Goal: Task Accomplishment & Management: Manage account settings

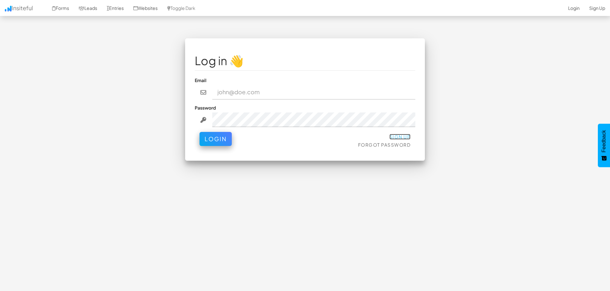
click at [403, 138] on link "Sign Up" at bounding box center [399, 137] width 21 height 6
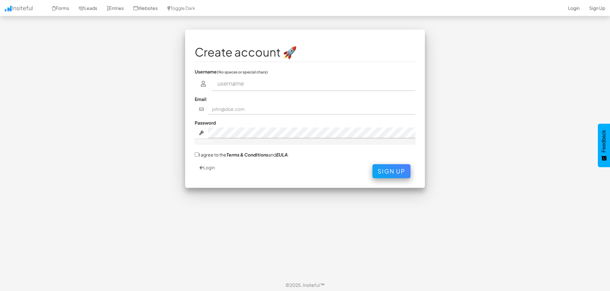
scroll to position [11, 0]
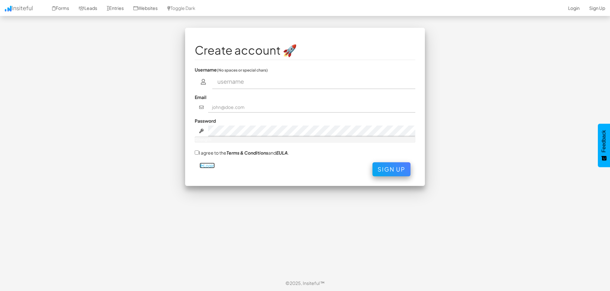
click at [203, 166] on icon at bounding box center [201, 166] width 4 height 4
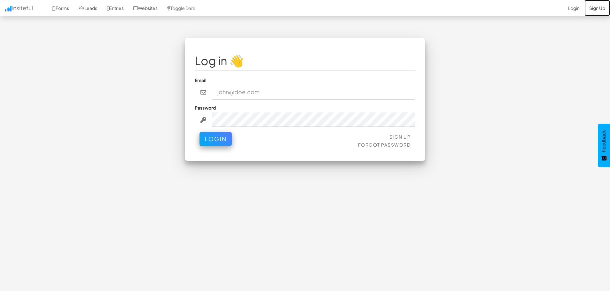
click at [602, 9] on link "Sign Up" at bounding box center [597, 8] width 26 height 16
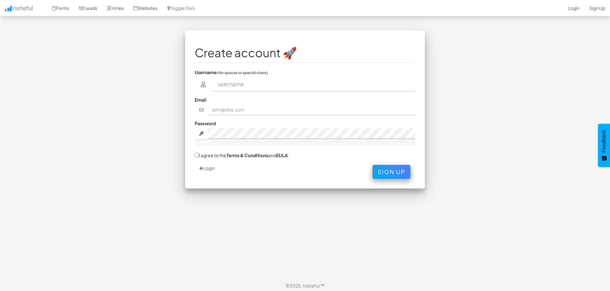
scroll to position [11, 0]
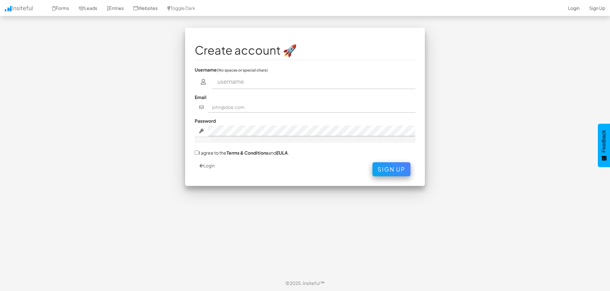
click at [246, 85] on input "text" at bounding box center [313, 81] width 203 height 15
type input "Henry perdomo"
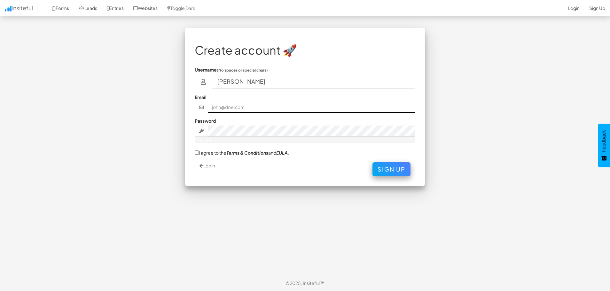
click at [247, 109] on input "text" at bounding box center [311, 107] width 207 height 11
click at [242, 109] on input "cs087769@g,ail.com" at bounding box center [311, 107] width 207 height 11
type input "cs087769@gmail.com"
click at [242, 137] on div at bounding box center [305, 140] width 221 height 6
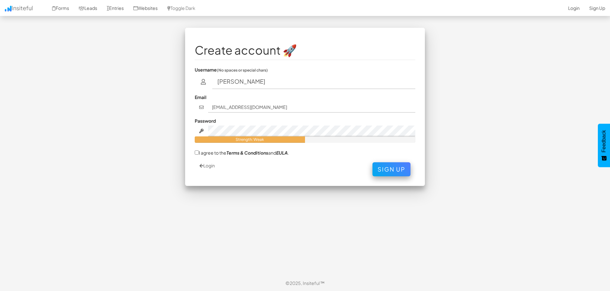
click at [199, 154] on label "I agree to the Terms & Conditions and EULA ." at bounding box center [242, 152] width 94 height 7
click at [199, 154] on input "I agree to the Terms & Conditions and EULA ." at bounding box center [197, 153] width 4 height 4
checkbox input "true"
click at [398, 166] on button "Sign Up" at bounding box center [391, 168] width 38 height 14
drag, startPoint x: 275, startPoint y: 80, endPoint x: 189, endPoint y: 82, distance: 86.4
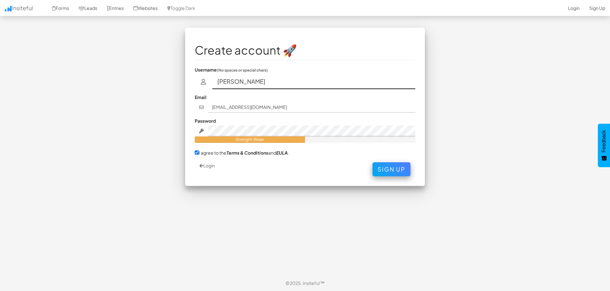
click at [189, 82] on div "Create account 🚀 Username (No spaces or special chars) Henry perdomo Email cs08…" at bounding box center [305, 107] width 240 height 158
type input "Destino escrito25"
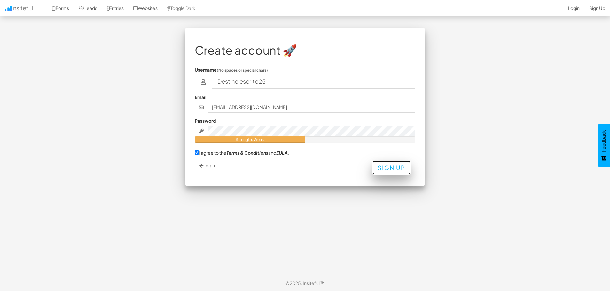
click at [384, 173] on button "Sign Up" at bounding box center [391, 168] width 38 height 14
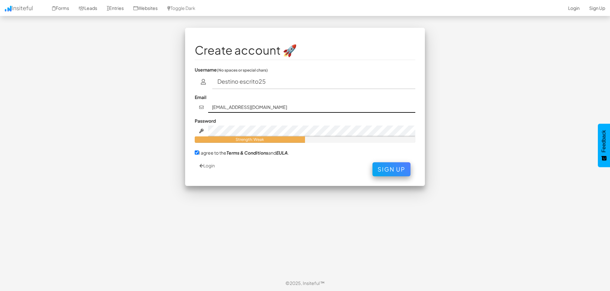
click at [335, 103] on input "cs087769@gmail.com" at bounding box center [311, 107] width 207 height 11
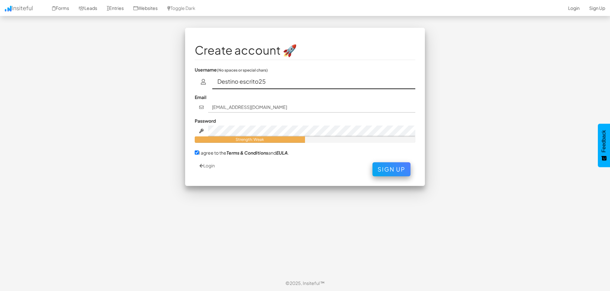
drag, startPoint x: 245, startPoint y: 81, endPoint x: 196, endPoint y: 81, distance: 48.9
click at [196, 81] on div "Destino escrito25" at bounding box center [305, 81] width 221 height 15
type input "henry"
click at [375, 168] on button "Sign Up" at bounding box center [391, 168] width 38 height 14
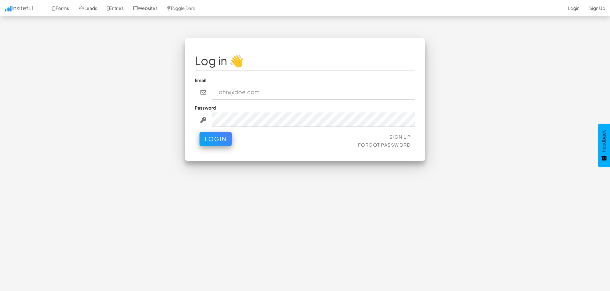
click at [252, 96] on input "email" at bounding box center [313, 92] width 203 height 15
type input "cs087769@gmail.com"
click at [223, 139] on button "Login" at bounding box center [215, 137] width 32 height 14
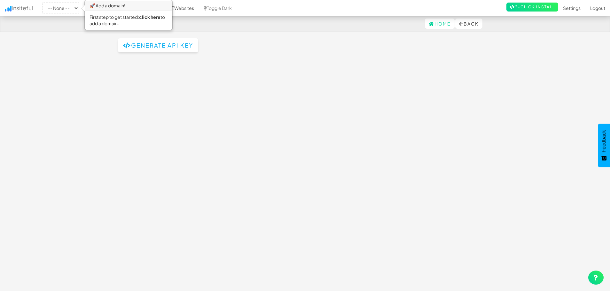
drag, startPoint x: 170, startPoint y: 36, endPoint x: 172, endPoint y: 42, distance: 6.5
click at [170, 36] on body "API Keys Home Back Toggle navigation Insiteful -- None -- 🚀 Add a domain! First…" at bounding box center [305, 151] width 610 height 302
click at [175, 47] on button "Generate API Key" at bounding box center [158, 45] width 80 height 14
drag, startPoint x: 221, startPoint y: 57, endPoint x: 94, endPoint y: 59, distance: 126.9
click at [94, 59] on body "API Keys Home Back Toggle navigation Insiteful -- None -- 🚀 Add a domain! First…" at bounding box center [305, 151] width 610 height 302
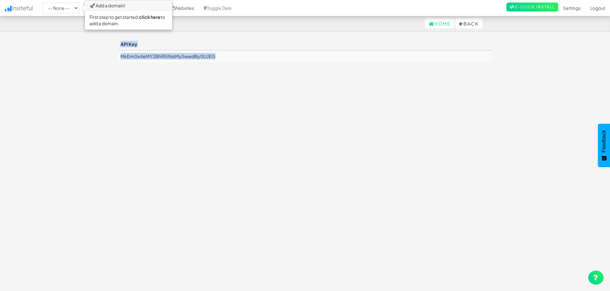
copy table "API Key MkEmGx4eMY3BhR5i9zoMySwwdBy0LUEG"
click at [246, 57] on td "MkEmGx4eMY3BhR5i9zoMySwwdBy0LUEG" at bounding box center [305, 56] width 374 height 12
drag, startPoint x: 201, startPoint y: 59, endPoint x: 121, endPoint y: 58, distance: 80.3
click at [121, 58] on td "MkEmGx4eMY3BhR5i9zoMySwwdBy0LUEG" at bounding box center [305, 56] width 374 height 12
copy td "MkEmGx4eMY3BhR5i9zoMySwwdBy0LUEG"
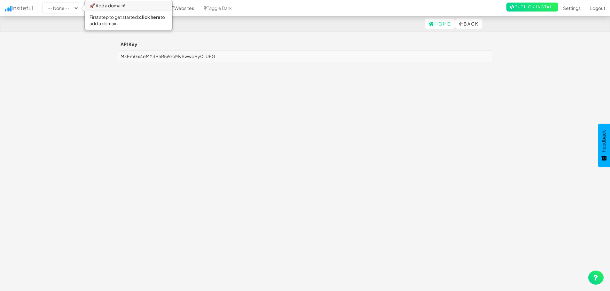
click at [241, 94] on div "Toggle navigation Insiteful -- None -- 🚀 Add a domain! First step to get starte…" at bounding box center [305, 161] width 374 height 247
click at [430, 22] on link "Home" at bounding box center [440, 24] width 30 height 10
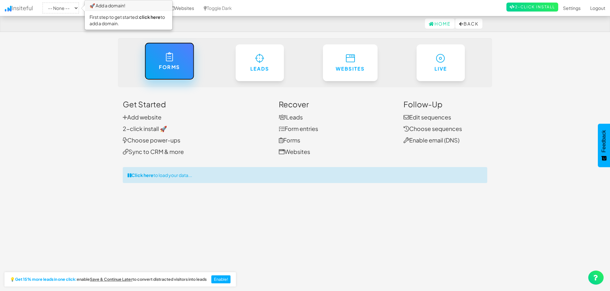
click at [175, 73] on link "Forms" at bounding box center [170, 61] width 50 height 37
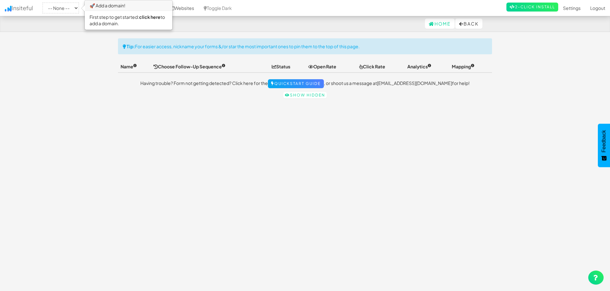
click at [277, 67] on th "Status" at bounding box center [287, 67] width 36 height 12
click at [303, 84] on link "Quickstart Guide" at bounding box center [296, 83] width 56 height 9
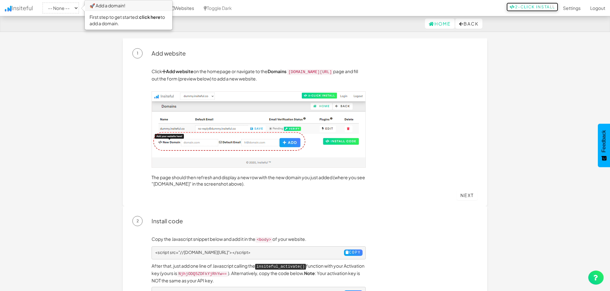
click at [515, 5] on link "2-Click Install" at bounding box center [532, 7] width 52 height 9
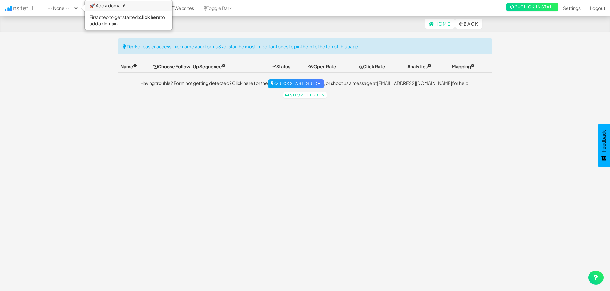
click at [89, 66] on body "Forms Home Back Toggle navigation Insiteful -- None -- 🚀 Add a domain! First st…" at bounding box center [305, 151] width 610 height 302
click at [152, 19] on link "click here" at bounding box center [149, 17] width 21 height 6
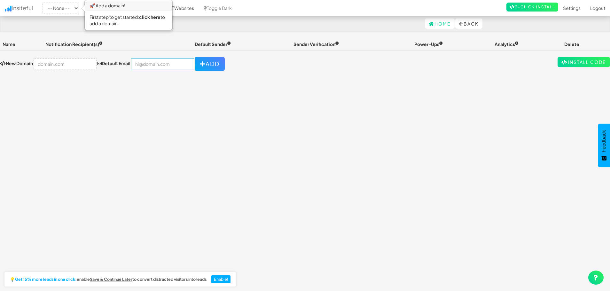
click at [150, 67] on input "email" at bounding box center [162, 64] width 63 height 11
type input "[EMAIL_ADDRESS][DOMAIN_NAME]"
click at [200, 64] on icon "button" at bounding box center [203, 64] width 6 height 6
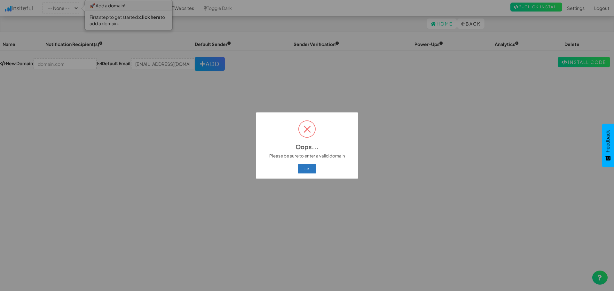
click at [307, 170] on button "OK" at bounding box center [307, 168] width 19 height 9
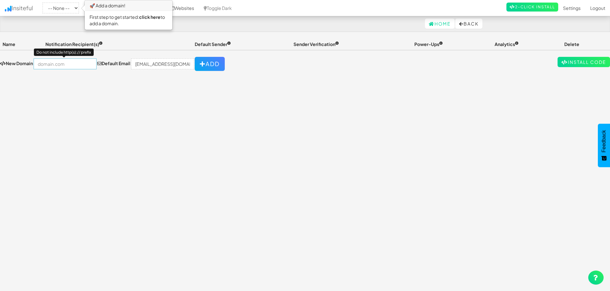
click at [50, 66] on input "text" at bounding box center [65, 64] width 63 height 11
click at [66, 65] on input "text" at bounding box center [65, 64] width 63 height 11
paste input "[URL][DOMAIN_NAME]"
click at [200, 66] on icon "button" at bounding box center [203, 64] width 6 height 6
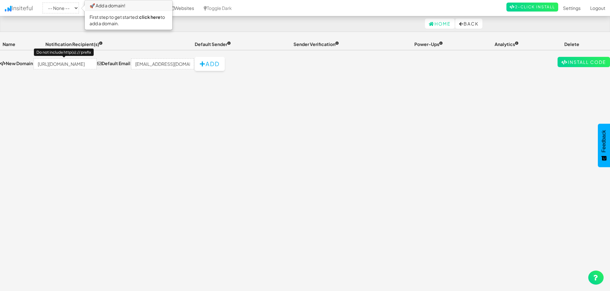
scroll to position [0, 0]
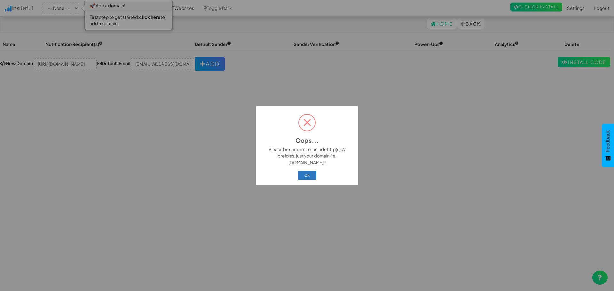
click at [312, 173] on button "OK" at bounding box center [307, 175] width 19 height 9
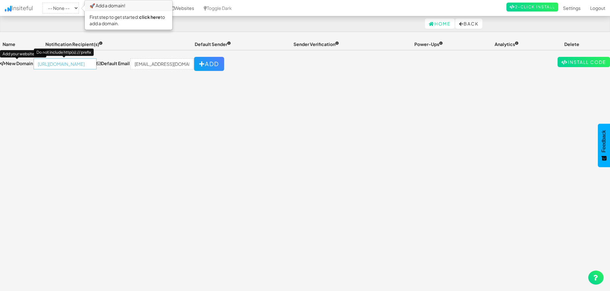
drag, startPoint x: 87, startPoint y: 63, endPoint x: 0, endPoint y: 65, distance: 86.7
click at [0, 65] on div "New Domain Add your website here! [URL][DOMAIN_NAME] Do not include http(s):// …" at bounding box center [112, 64] width 224 height 14
type input ".com/profile.php?id=61565170287365"
click at [79, 10] on select "-- None --" at bounding box center [61, 8] width 36 height 11
click at [44, 3] on select "-- None --" at bounding box center [61, 8] width 36 height 11
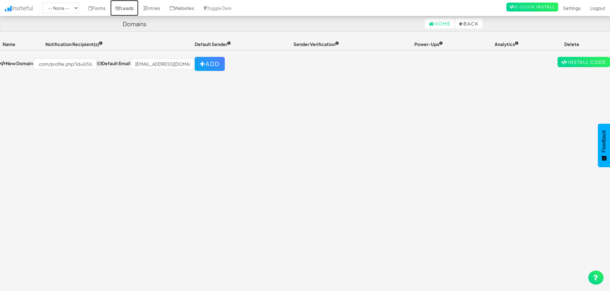
click at [127, 8] on link "Leads" at bounding box center [124, 8] width 28 height 16
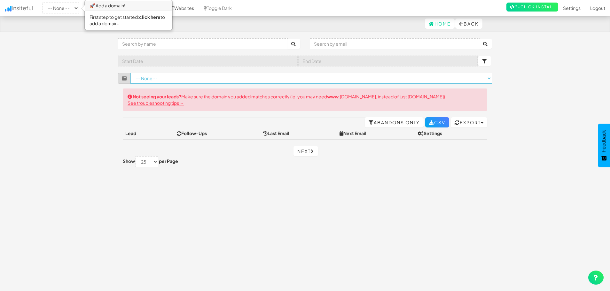
click at [486, 80] on select "-- None --" at bounding box center [311, 78] width 362 height 11
click at [247, 44] on input "text" at bounding box center [203, 43] width 170 height 11
click at [354, 45] on input "text" at bounding box center [395, 43] width 170 height 11
click at [259, 45] on input "text" at bounding box center [203, 43] width 170 height 11
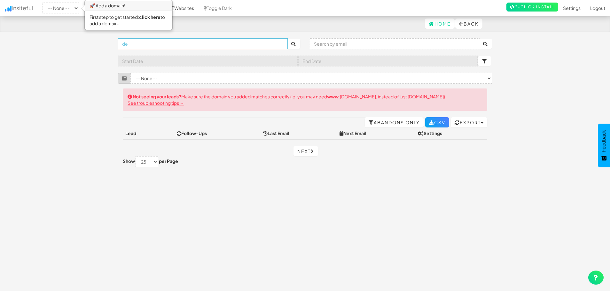
type input "d"
type input "F"
type input "Destino e scrito25"
click at [346, 44] on input "text" at bounding box center [395, 43] width 170 height 11
type input "cs087769@gmail.com"
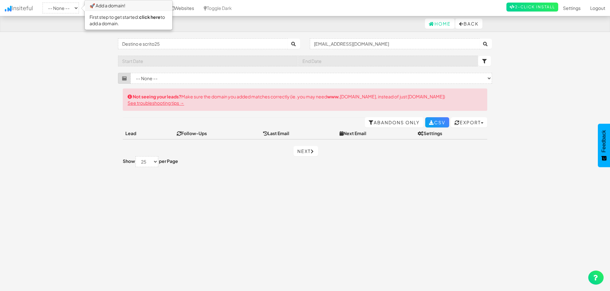
click at [541, 112] on body "Leads Home Back Toggle navigation Insiteful -- None -- 🚀 Add a domain! First st…" at bounding box center [305, 151] width 610 height 302
click at [489, 78] on select "-- None --" at bounding box center [311, 78] width 362 height 11
click at [484, 43] on icon "submit" at bounding box center [485, 44] width 5 height 4
click at [295, 47] on button "submit" at bounding box center [293, 44] width 13 height 10
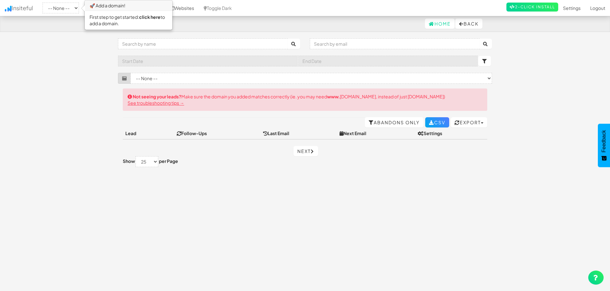
click at [96, 45] on body "Leads Home Back Toggle navigation Insiteful -- None -- 🚀 Add a domain! First st…" at bounding box center [305, 151] width 610 height 302
click at [76, 8] on select "-- None --" at bounding box center [61, 8] width 36 height 11
click at [105, 8] on link "Forms" at bounding box center [97, 8] width 27 height 16
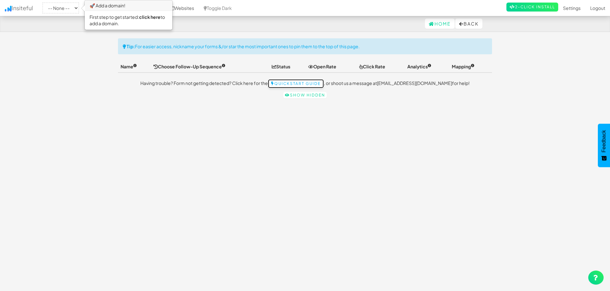
click at [309, 82] on link "Quickstart Guide" at bounding box center [296, 83] width 56 height 9
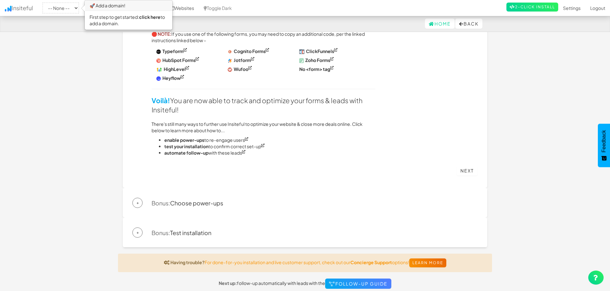
scroll to position [385, 0]
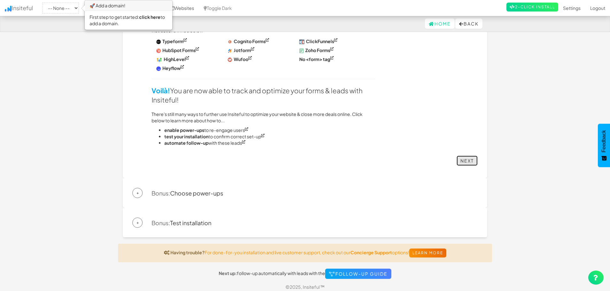
click at [468, 158] on link "Next" at bounding box center [467, 161] width 21 height 10
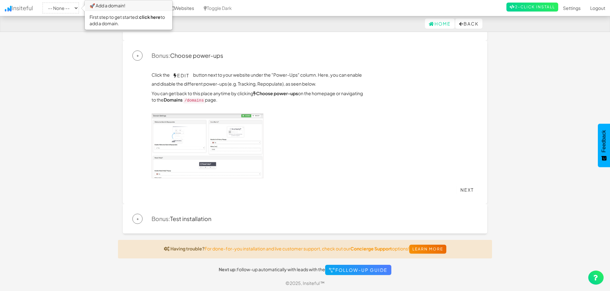
scroll to position [53, 0]
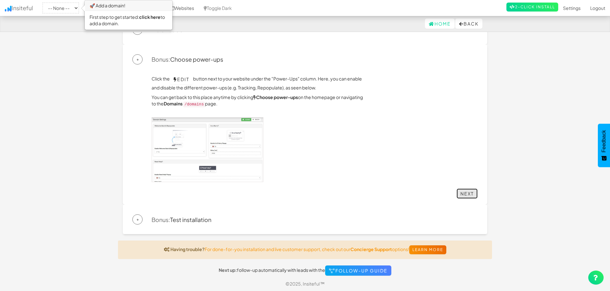
click at [472, 195] on link "Next" at bounding box center [467, 194] width 21 height 10
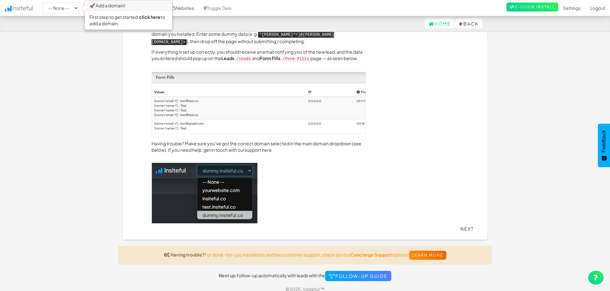
scroll to position [143, 0]
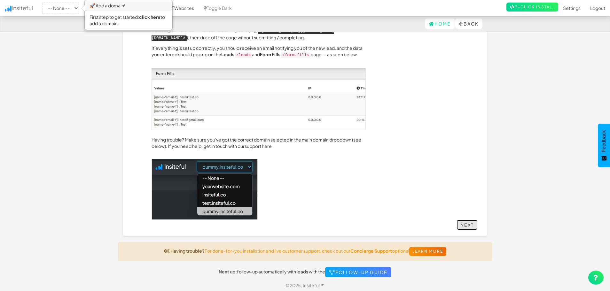
click at [468, 225] on link "Next" at bounding box center [467, 225] width 21 height 10
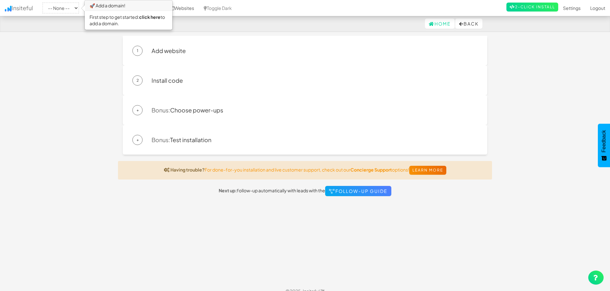
scroll to position [0, 0]
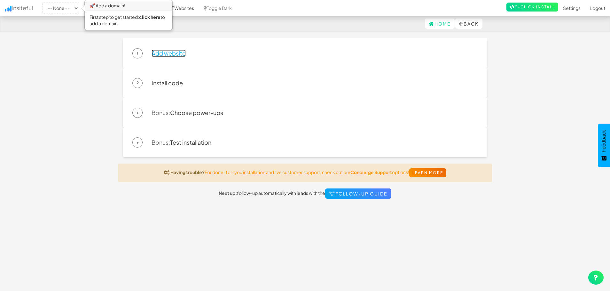
click at [185, 54] on link "Add website" at bounding box center [169, 53] width 34 height 7
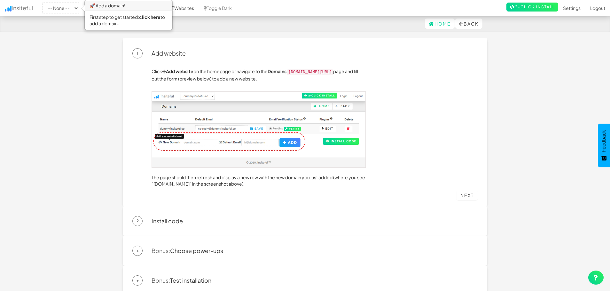
drag, startPoint x: 293, startPoint y: 71, endPoint x: 346, endPoint y: 73, distance: 53.1
click at [333, 73] on code "[DOMAIN_NAME][URL]" at bounding box center [310, 72] width 46 height 6
copy code "[DOMAIN_NAME][URL]"
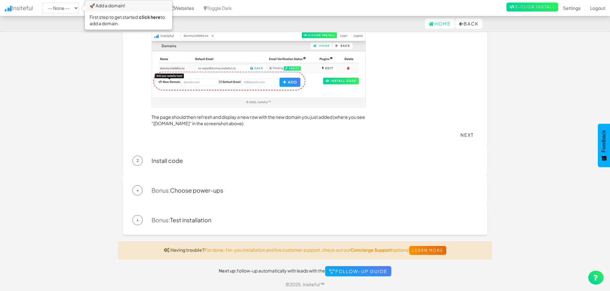
scroll to position [61, 0]
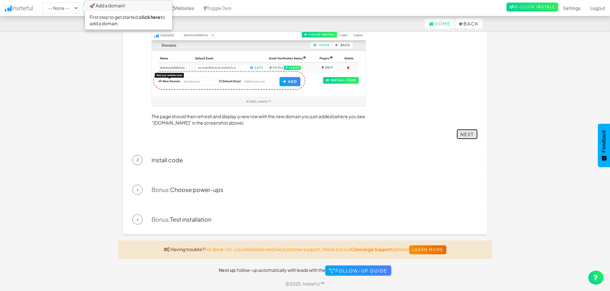
click at [465, 137] on link "Next" at bounding box center [467, 134] width 21 height 10
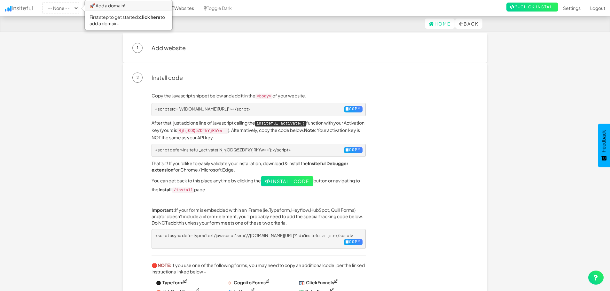
scroll to position [0, 0]
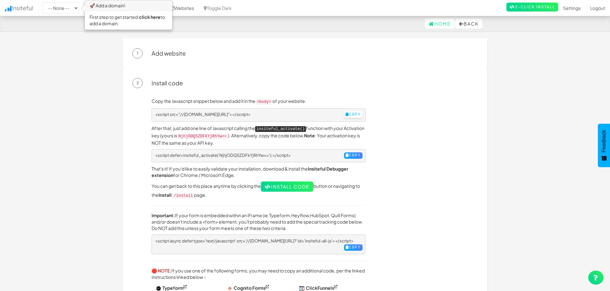
click at [345, 113] on button "Copy" at bounding box center [353, 115] width 19 height 6
click at [184, 55] on link "Add website" at bounding box center [169, 53] width 34 height 7
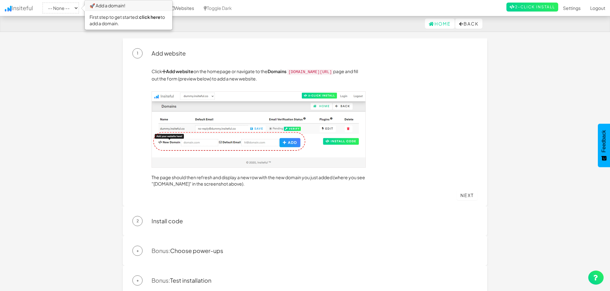
click at [59, 65] on body "Quickstart Home Back Toggle navigation Insiteful -- None -- 🚀 Add a domain! Fir…" at bounding box center [305, 176] width 610 height 353
click at [376, 30] on div "Home Back" at bounding box center [305, 23] width 364 height 15
click at [440, 24] on link "Home" at bounding box center [440, 24] width 30 height 10
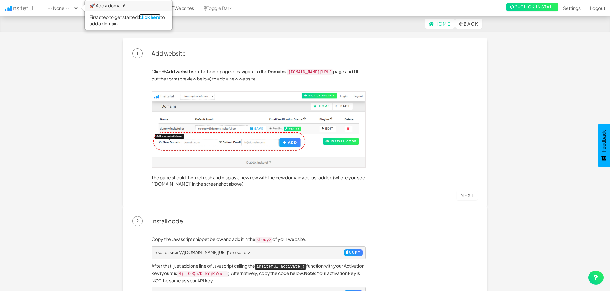
click at [159, 17] on link "click here" at bounding box center [149, 17] width 21 height 6
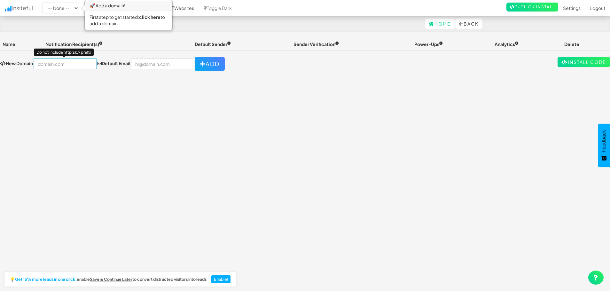
click at [79, 62] on input "text" at bounding box center [65, 64] width 63 height 11
paste input "[DOMAIN_NAME][URL]"
type input "[DOMAIN_NAME][URL]"
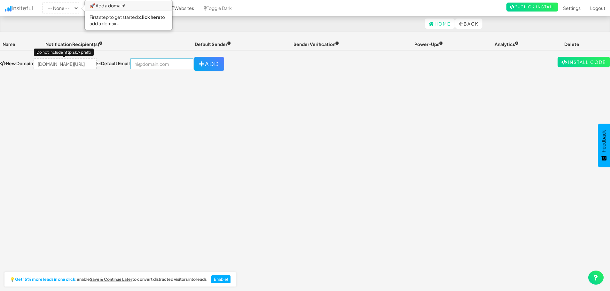
click at [164, 62] on input "email" at bounding box center [161, 64] width 63 height 11
click at [153, 61] on input "email" at bounding box center [162, 64] width 63 height 11
type input "[EMAIL_ADDRESS][DOMAIN_NAME]"
click at [212, 64] on button "Add" at bounding box center [210, 64] width 30 height 14
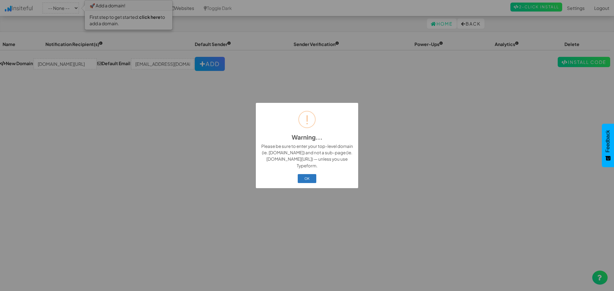
click at [304, 180] on button "OK" at bounding box center [307, 178] width 19 height 9
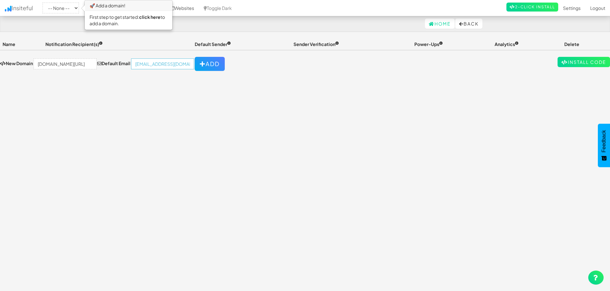
drag, startPoint x: 178, startPoint y: 66, endPoint x: 121, endPoint y: 63, distance: 57.3
click at [121, 63] on div "Default Email cs087769@gmail.com" at bounding box center [145, 64] width 97 height 11
click at [148, 66] on input "email" at bounding box center [162, 64] width 63 height 11
paste input "https://web.facebook.com/profile.php?id=61565170287365"
click at [197, 65] on button "Add" at bounding box center [210, 64] width 30 height 14
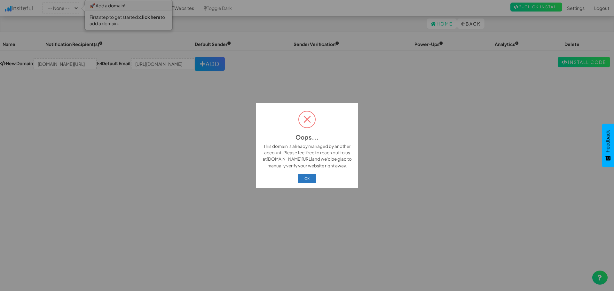
click at [312, 181] on button "OK" at bounding box center [307, 178] width 19 height 9
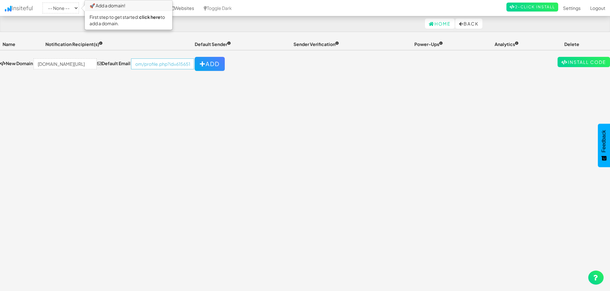
drag, startPoint x: 183, startPoint y: 64, endPoint x: 115, endPoint y: 64, distance: 68.1
click at [115, 64] on div "Default Email om/profile.php?id=61565170287365" at bounding box center [145, 64] width 97 height 11
click at [148, 64] on input "om/profile.php?id=61565170287365" at bounding box center [162, 64] width 63 height 11
type input "om/profile.php?id=61565170287365"
click at [150, 18] on link "click here" at bounding box center [149, 17] width 21 height 6
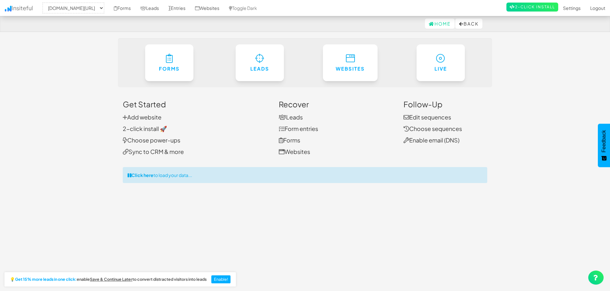
select select "1673"
click at [104, 7] on select "-- None -- app.insiteful.co/domains" at bounding box center [74, 8] width 62 height 11
click at [44, 3] on select "-- None -- app.insiteful.co/domains" at bounding box center [74, 8] width 62 height 11
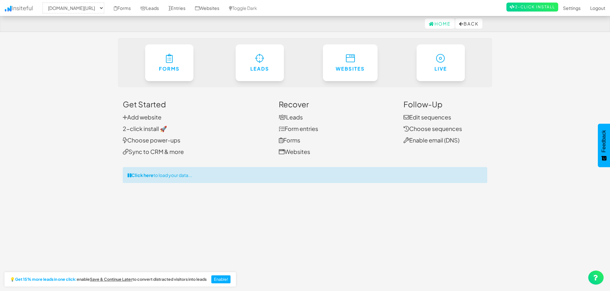
click at [88, 66] on body "Home Back Toggle navigation Insiteful -- None -- app.insiteful.co/domains Forms…" at bounding box center [305, 151] width 610 height 302
click at [143, 117] on link "Add website" at bounding box center [142, 116] width 39 height 7
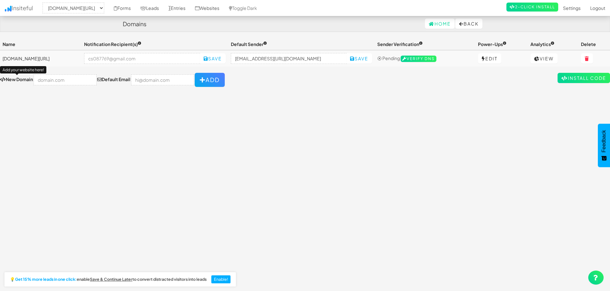
select select "1673"
click at [74, 82] on input "text" at bounding box center [65, 79] width 63 height 11
click at [60, 80] on input "text" at bounding box center [65, 79] width 63 height 11
click at [153, 9] on link "Leads" at bounding box center [150, 8] width 28 height 16
select select "1673"
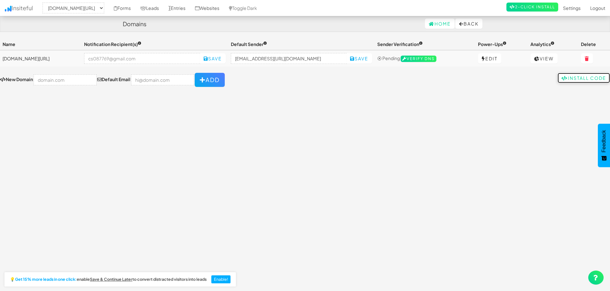
click at [573, 75] on link "Install Code" at bounding box center [584, 78] width 52 height 10
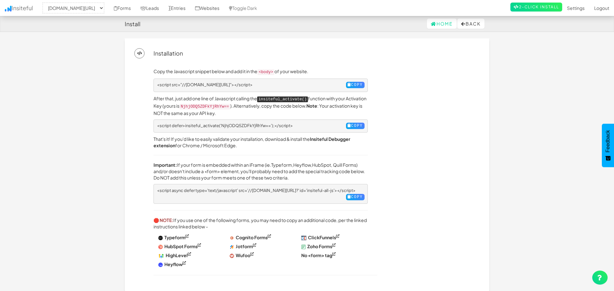
select select "1673"
click at [430, 25] on link "Home" at bounding box center [440, 24] width 30 height 10
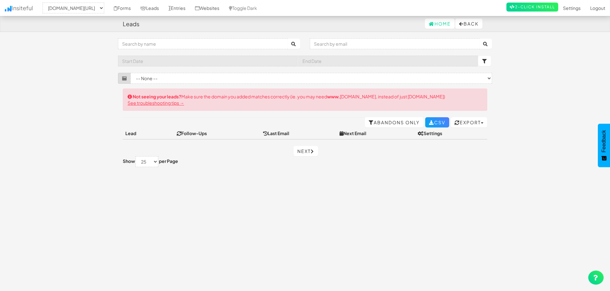
select select "1673"
click at [131, 12] on link "Forms" at bounding box center [122, 8] width 27 height 16
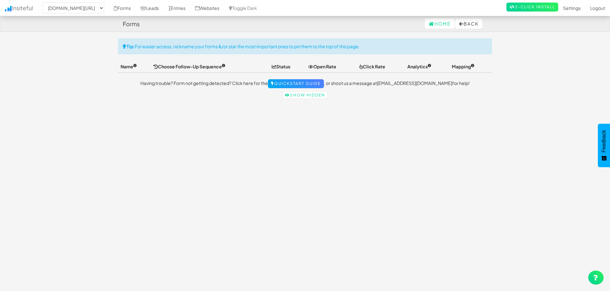
select select "1673"
click at [171, 10] on icon at bounding box center [169, 8] width 2 height 4
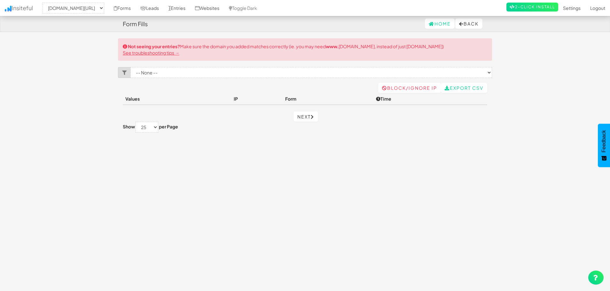
select select "1673"
click at [164, 9] on link "Leads" at bounding box center [150, 8] width 28 height 16
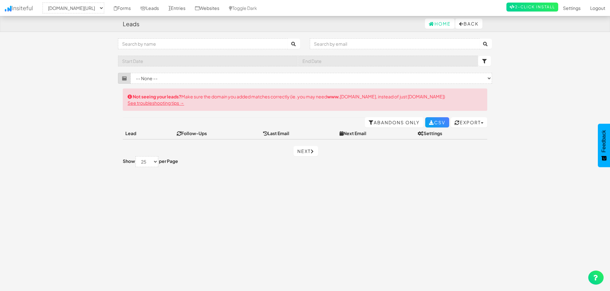
select select "1673"
click at [214, 10] on link "Websites" at bounding box center [207, 8] width 34 height 16
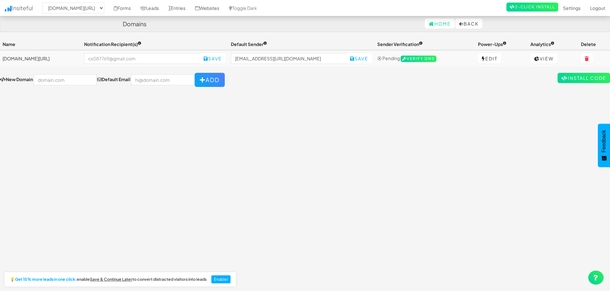
select select "1673"
click at [424, 99] on div "Toggle navigation Insiteful -- None -- [DOMAIN_NAME][URL] Forms Leads Entries W…" at bounding box center [305, 161] width 610 height 247
click at [549, 59] on link "View" at bounding box center [543, 58] width 27 height 10
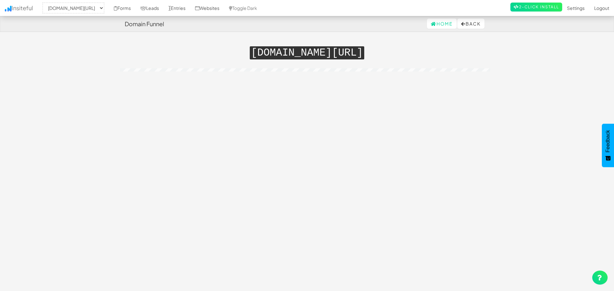
select select "1673"
drag, startPoint x: 236, startPoint y: 53, endPoint x: 399, endPoint y: 59, distance: 162.5
click at [399, 59] on div "Toggle navigation Insiteful -- None -- app.insiteful.co/domains Forms Leads Ent…" at bounding box center [305, 58] width 374 height 40
copy h1
click at [462, 24] on button "Back" at bounding box center [468, 24] width 27 height 10
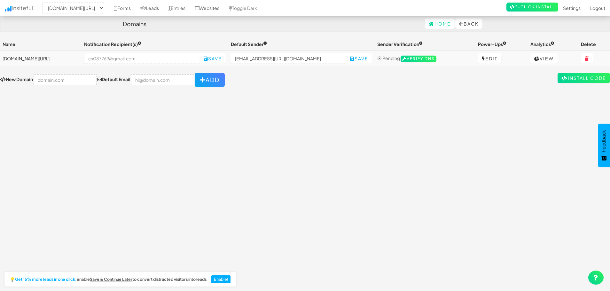
select select "1673"
click at [494, 58] on link "Edit" at bounding box center [489, 58] width 23 height 10
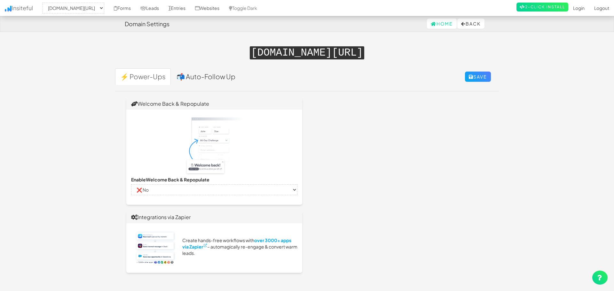
select select "1673"
select select "false"
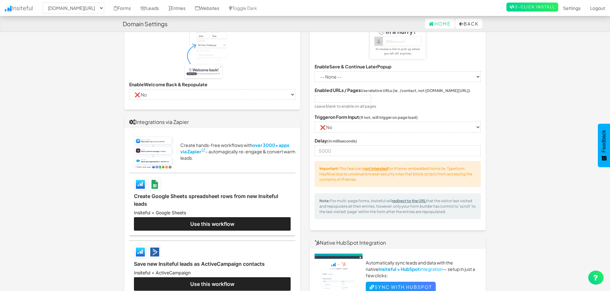
scroll to position [96, 0]
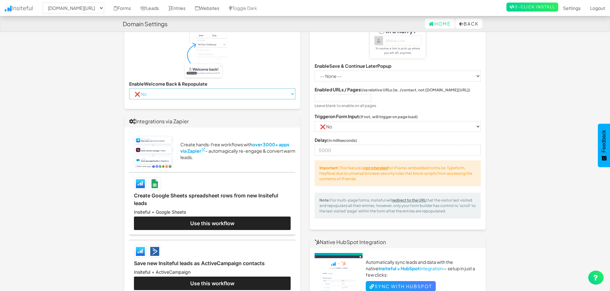
click at [276, 91] on select "-- None -- ✔ Yes ❌ No" at bounding box center [212, 94] width 166 height 11
click at [94, 133] on body "Domain Settings Home Back Toggle navigation Insiteful -- None -- [DOMAIN_NAME][…" at bounding box center [305, 268] width 610 height 728
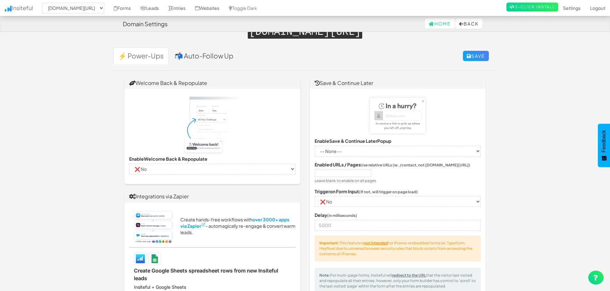
scroll to position [0, 0]
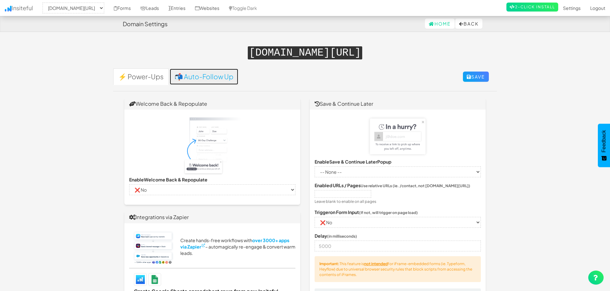
click at [203, 76] on link "📬 Auto-Follow Up" at bounding box center [203, 76] width 69 height 17
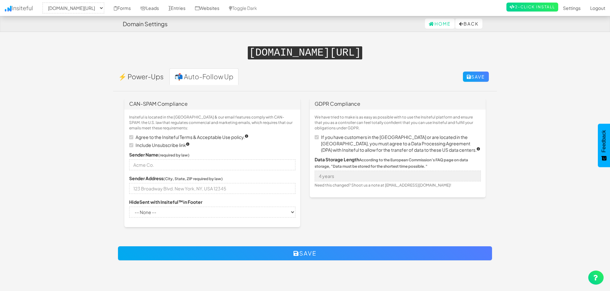
click at [265, 69] on ul "⚡ Power-Ups 📬 Auto-Follow Up" at bounding box center [305, 79] width 384 height 23
click at [214, 213] on select "-- None -- ✔ Yes ❌ No" at bounding box center [212, 212] width 166 height 11
click at [436, 24] on link "Home" at bounding box center [440, 24] width 30 height 10
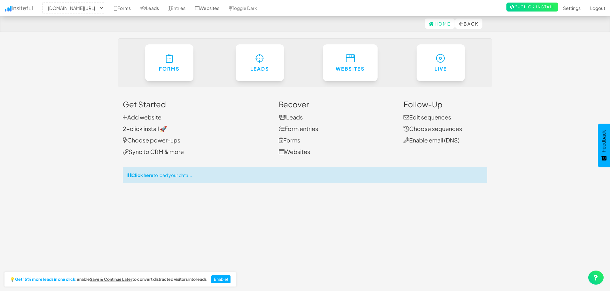
select select "1673"
click at [158, 128] on link "2-click install 🚀" at bounding box center [145, 128] width 44 height 7
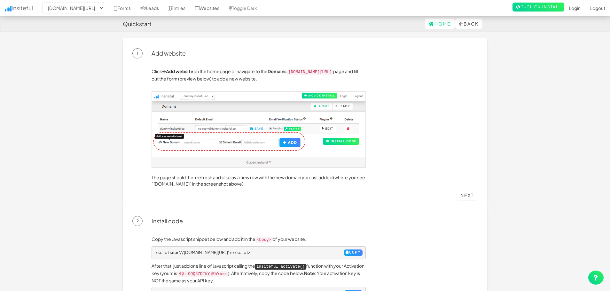
select select "1673"
click at [104, 8] on select "-- None -- [DOMAIN_NAME][URL]" at bounding box center [74, 8] width 62 height 11
click at [44, 3] on select "-- None -- [DOMAIN_NAME][URL]" at bounding box center [74, 8] width 62 height 11
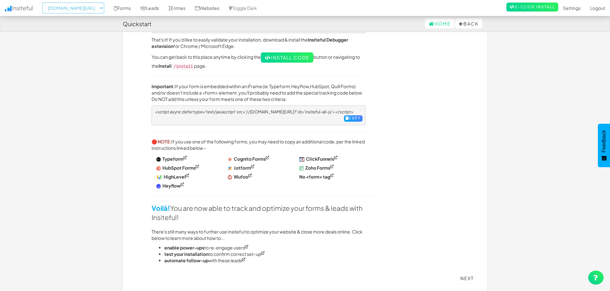
scroll to position [256, 0]
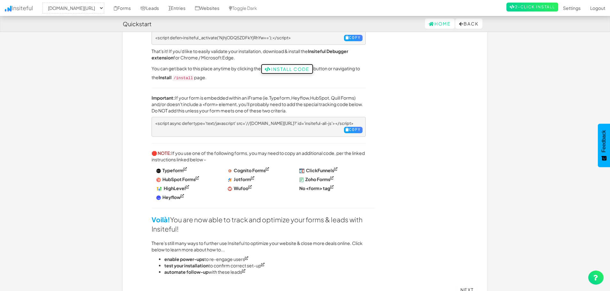
click at [299, 64] on link "Install Code" at bounding box center [287, 69] width 52 height 10
click at [103, 6] on select "-- None -- [DOMAIN_NAME][URL]" at bounding box center [74, 8] width 62 height 11
click at [44, 3] on select "-- None -- [DOMAIN_NAME][URL]" at bounding box center [74, 8] width 62 height 11
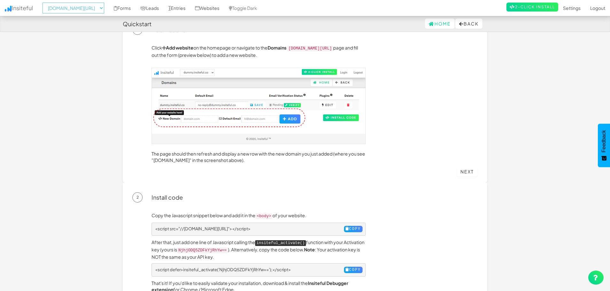
scroll to position [0, 0]
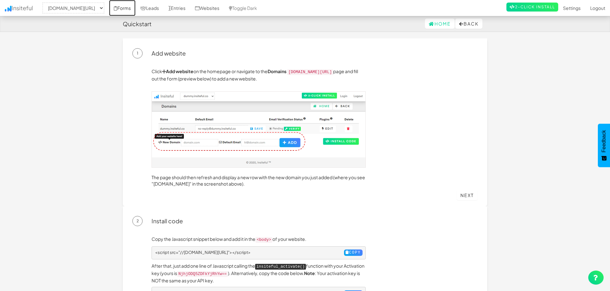
click at [130, 7] on link "Forms" at bounding box center [122, 8] width 27 height 16
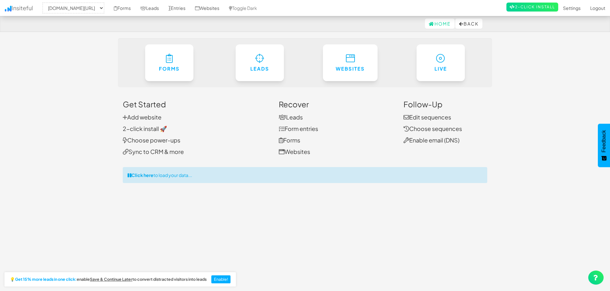
select select "1673"
click at [131, 118] on link "Add website" at bounding box center [142, 116] width 39 height 7
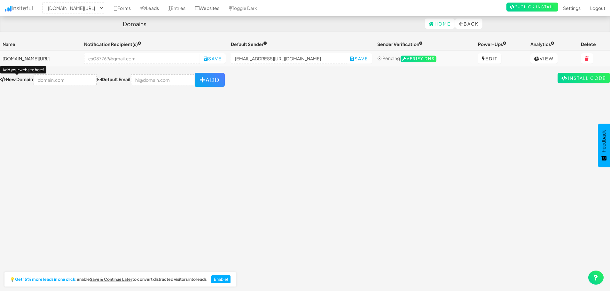
select select "1673"
click at [75, 57] on td "[DOMAIN_NAME][URL]" at bounding box center [41, 58] width 82 height 16
drag, startPoint x: 66, startPoint y: 60, endPoint x: 155, endPoint y: 69, distance: 89.9
click at [68, 59] on td "[DOMAIN_NAME][URL]" at bounding box center [41, 58] width 82 height 16
click at [449, 59] on td "⦿ Pending Verify DNS" at bounding box center [425, 58] width 101 height 16
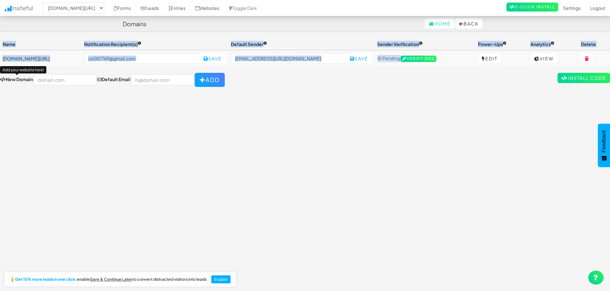
click at [449, 59] on td "⦿ Pending Verify DNS" at bounding box center [425, 58] width 101 height 16
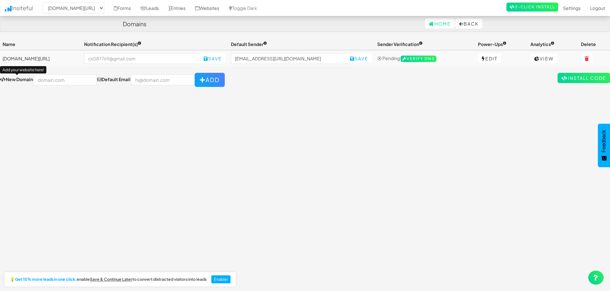
drag, startPoint x: 397, startPoint y: 114, endPoint x: 261, endPoint y: 113, distance: 136.2
click at [396, 114] on div "Toggle navigation Insiteful -- None -- [DOMAIN_NAME][URL] Forms Leads Entries W…" at bounding box center [305, 161] width 610 height 247
click at [435, 26] on link "Home" at bounding box center [440, 24] width 30 height 10
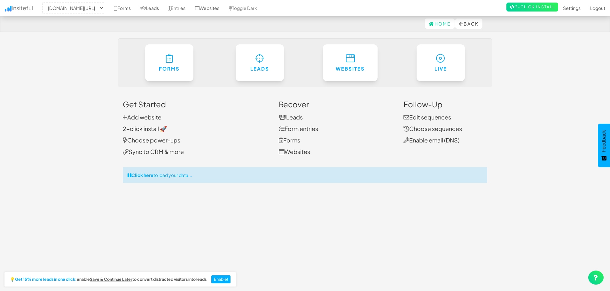
select select "1673"
click at [296, 120] on link "Leads" at bounding box center [291, 116] width 24 height 7
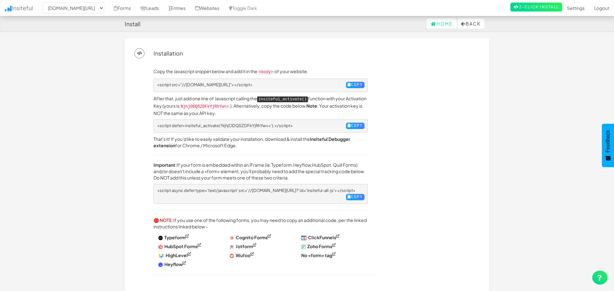
select select "1673"
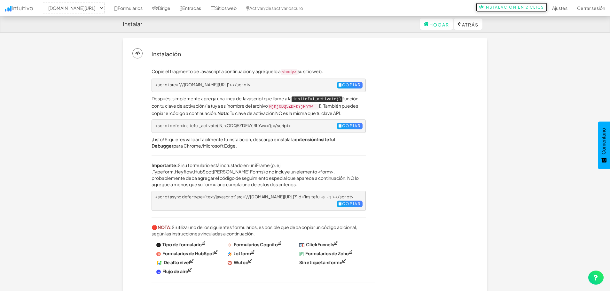
click at [487, 4] on link "Instalación en 2 clics" at bounding box center [512, 7] width 72 height 9
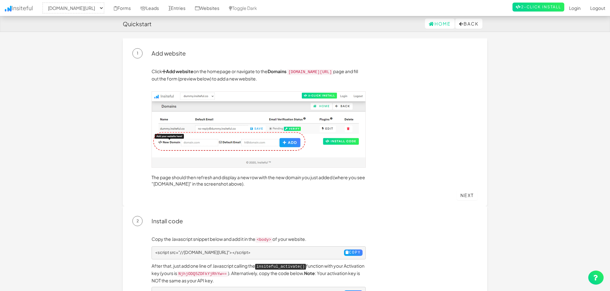
select select "1673"
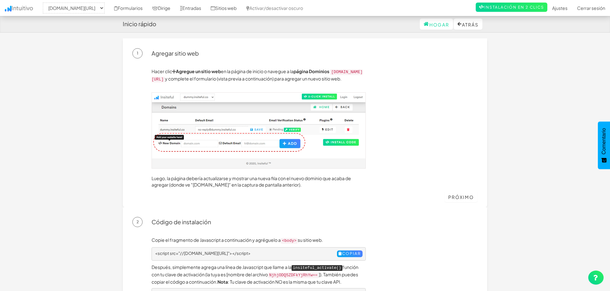
scroll to position [160, 0]
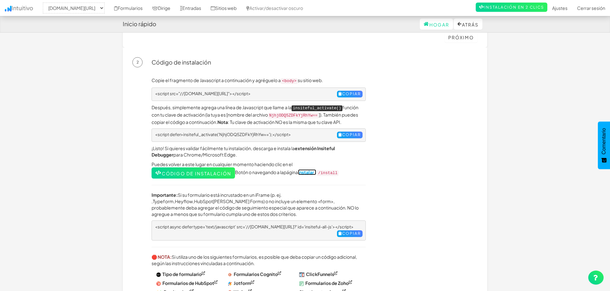
click at [307, 173] on font "Instalar ." at bounding box center [307, 172] width 18 height 6
click at [429, 25] on font "Hogar" at bounding box center [439, 25] width 20 height 6
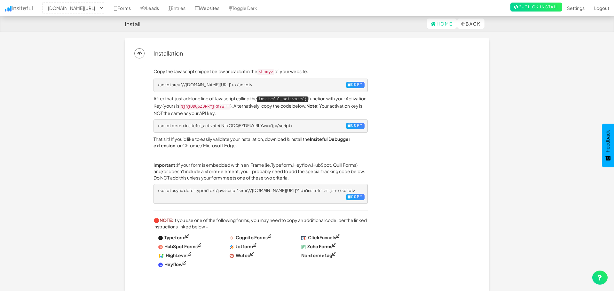
select select "1673"
click at [355, 66] on div "Copy the Javascript snippet below and add it in the <body> of your website. <sc…" at bounding box center [304, 171] width 345 height 224
click at [350, 83] on button "Copy" at bounding box center [353, 85] width 19 height 6
click at [400, 114] on div "Copy the Javascript snippet below and add it in the <body> of your website. <sc…" at bounding box center [315, 175] width 336 height 214
click at [386, 119] on div "Copy the Javascript snippet below and add it in the <body> of your website. <sc…" at bounding box center [315, 175] width 336 height 214
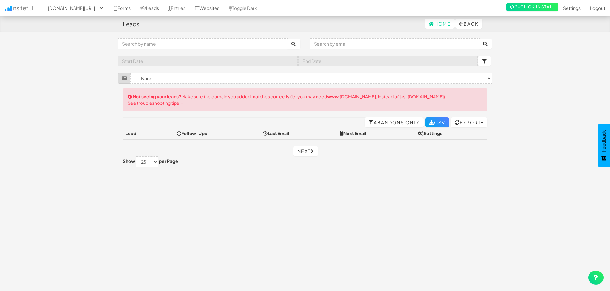
select select "1673"
click at [455, 23] on button "Back" at bounding box center [468, 24] width 27 height 10
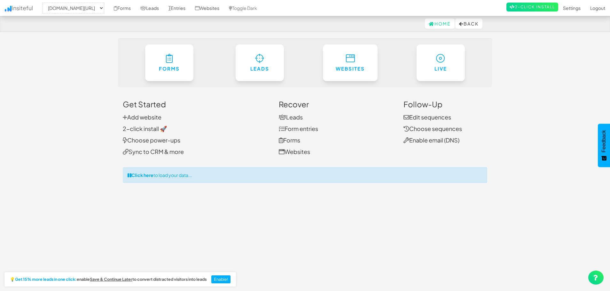
select select "1673"
click at [288, 126] on link "Form entries" at bounding box center [298, 128] width 39 height 7
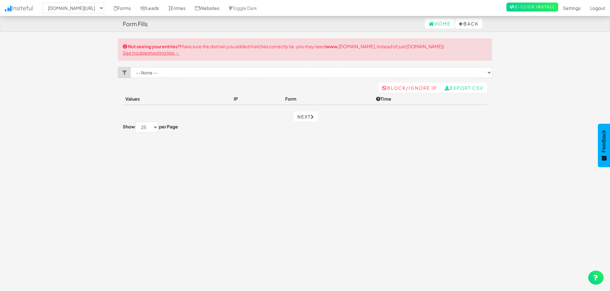
select select "1673"
click at [174, 53] on link "See troubleshooting tips →" at bounding box center [151, 53] width 57 height 6
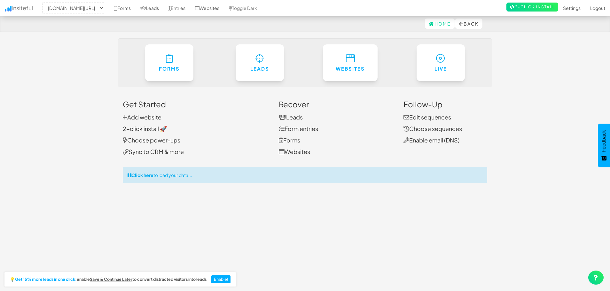
select select "1673"
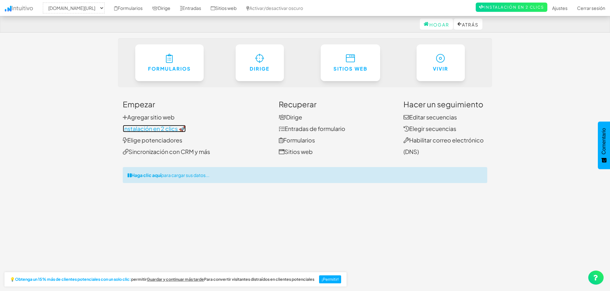
click at [149, 128] on font "Instalación en 2 clics 🚀" at bounding box center [154, 128] width 63 height 7
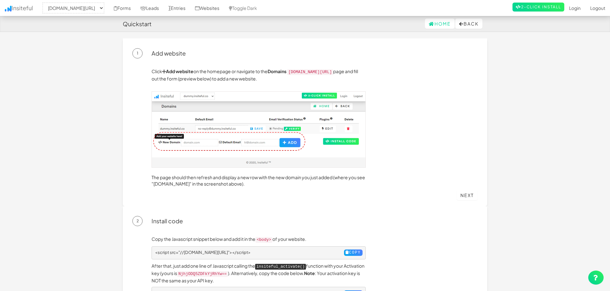
select select "1673"
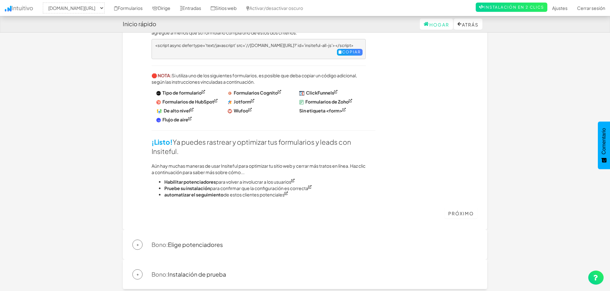
scroll to position [400, 0]
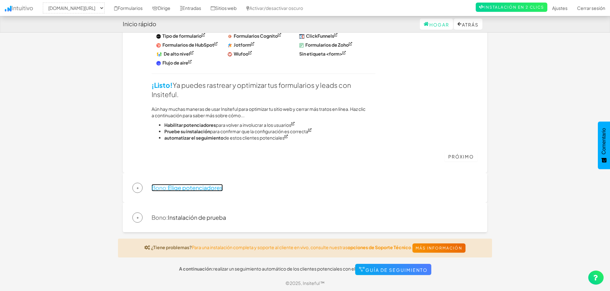
click at [197, 190] on font "Elige potenciadores" at bounding box center [195, 187] width 55 height 7
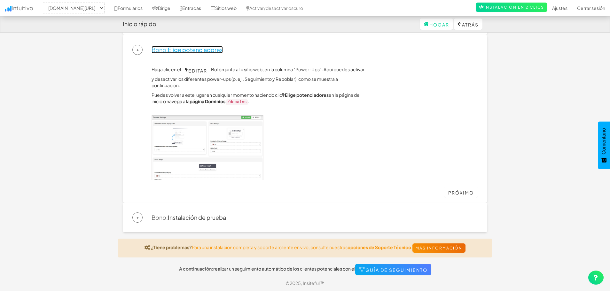
scroll to position [62, 0]
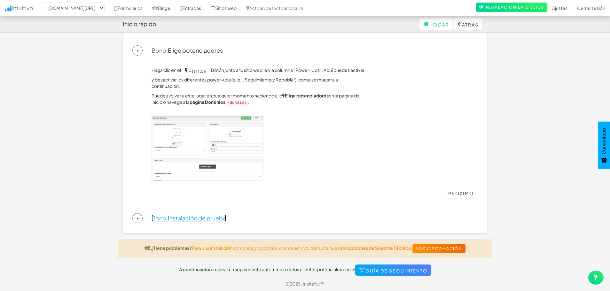
click at [217, 220] on font "Instalación de prueba" at bounding box center [197, 218] width 58 height 7
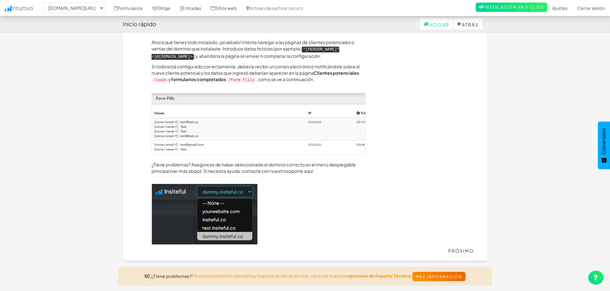
scroll to position [151, 0]
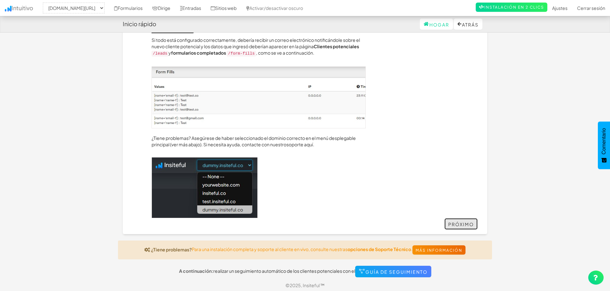
click at [455, 224] on font "Próximo" at bounding box center [461, 225] width 26 height 6
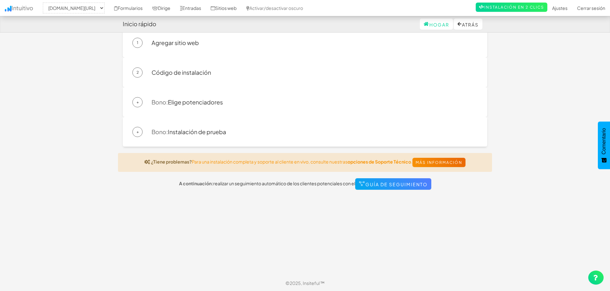
scroll to position [0, 0]
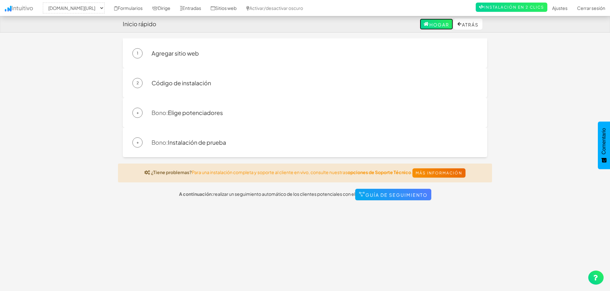
click at [429, 26] on font "Hogar" at bounding box center [439, 25] width 20 height 6
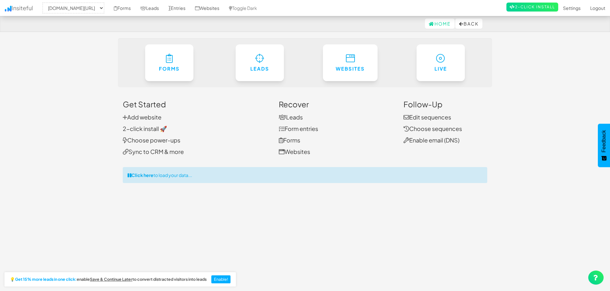
select select "1673"
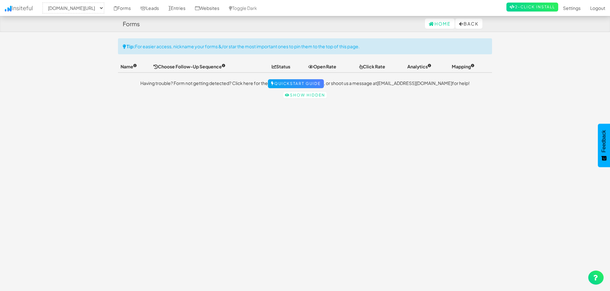
select select "1673"
click at [155, 7] on link "Leads" at bounding box center [150, 8] width 28 height 16
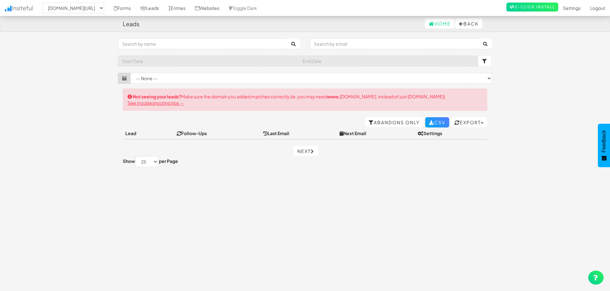
select select "1673"
click at [98, 5] on select "-- None -- app.insiteful.co/domains" at bounding box center [74, 8] width 62 height 11
select select
click at [44, 3] on select "-- None -- app.insiteful.co/domains" at bounding box center [74, 8] width 62 height 11
select select "1673"
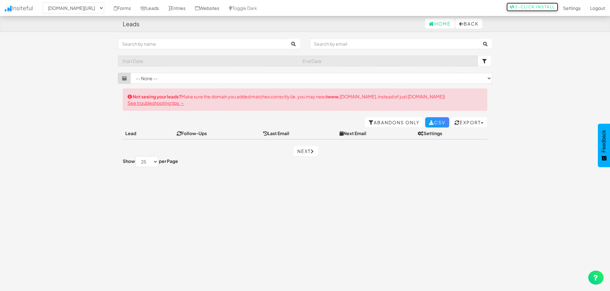
click at [535, 7] on link "2-Click Install" at bounding box center [532, 7] width 52 height 9
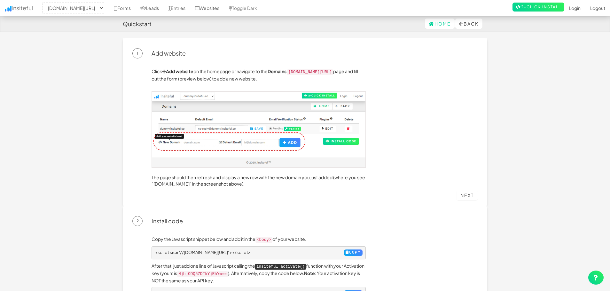
select select "1673"
click at [256, 7] on link "Toggle Dark" at bounding box center [243, 8] width 38 height 16
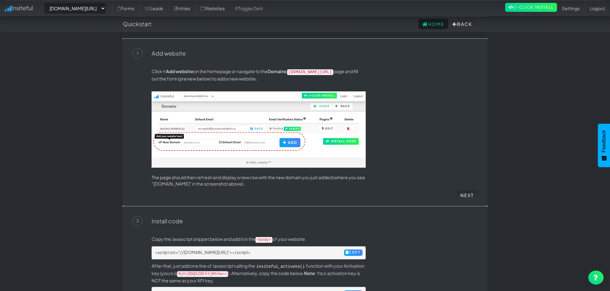
select select "1673"
click at [219, 7] on link "Websites" at bounding box center [212, 8] width 35 height 16
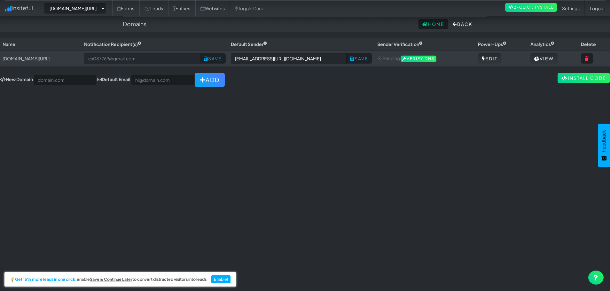
select select "1673"
click at [541, 55] on link "View" at bounding box center [543, 58] width 27 height 10
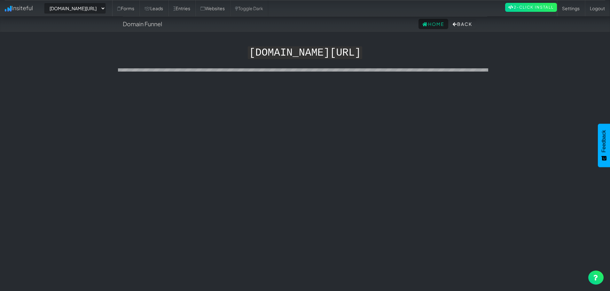
select select "1673"
drag, startPoint x: 239, startPoint y: 55, endPoint x: 372, endPoint y: 56, distance: 132.4
click at [362, 56] on kbd "[DOMAIN_NAME][URL]" at bounding box center [305, 52] width 114 height 13
copy kbd "[DOMAIN_NAME][URL]"
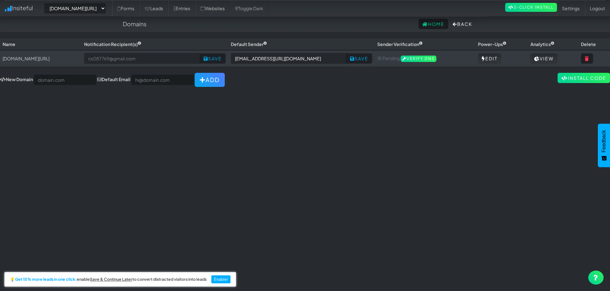
select select "1673"
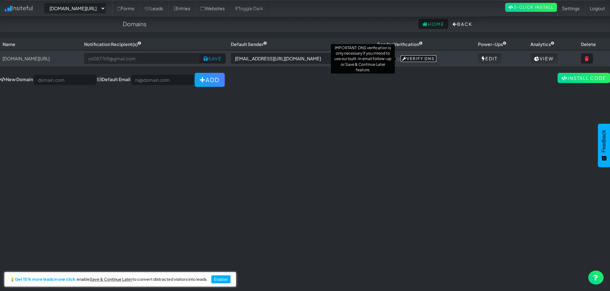
click at [415, 60] on span "Verify DNS" at bounding box center [419, 59] width 36 height 6
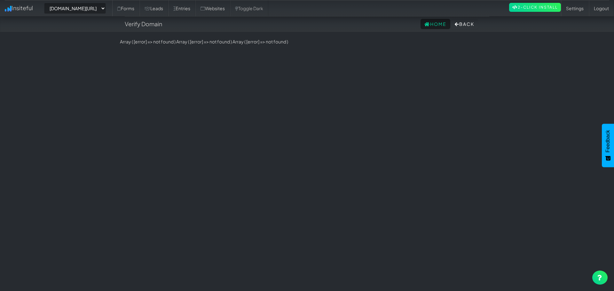
select select "1673"
click at [432, 25] on link "Home" at bounding box center [435, 24] width 30 height 10
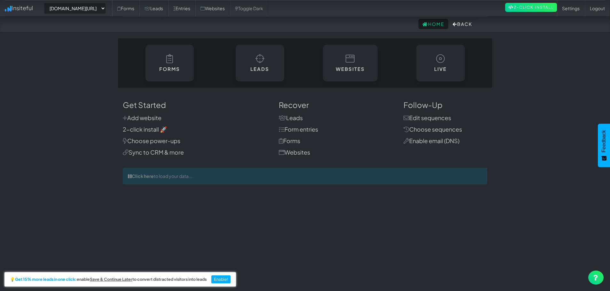
select select "1673"
